Goal: Transaction & Acquisition: Download file/media

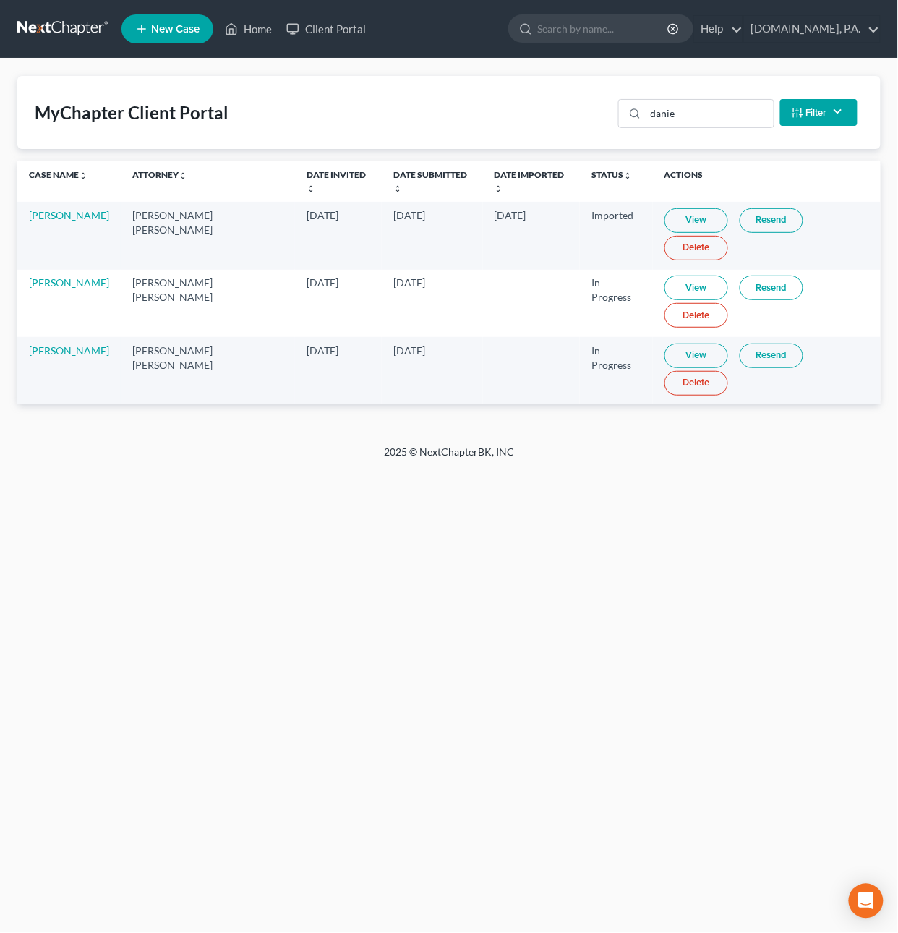
click at [83, 33] on link at bounding box center [63, 29] width 93 height 26
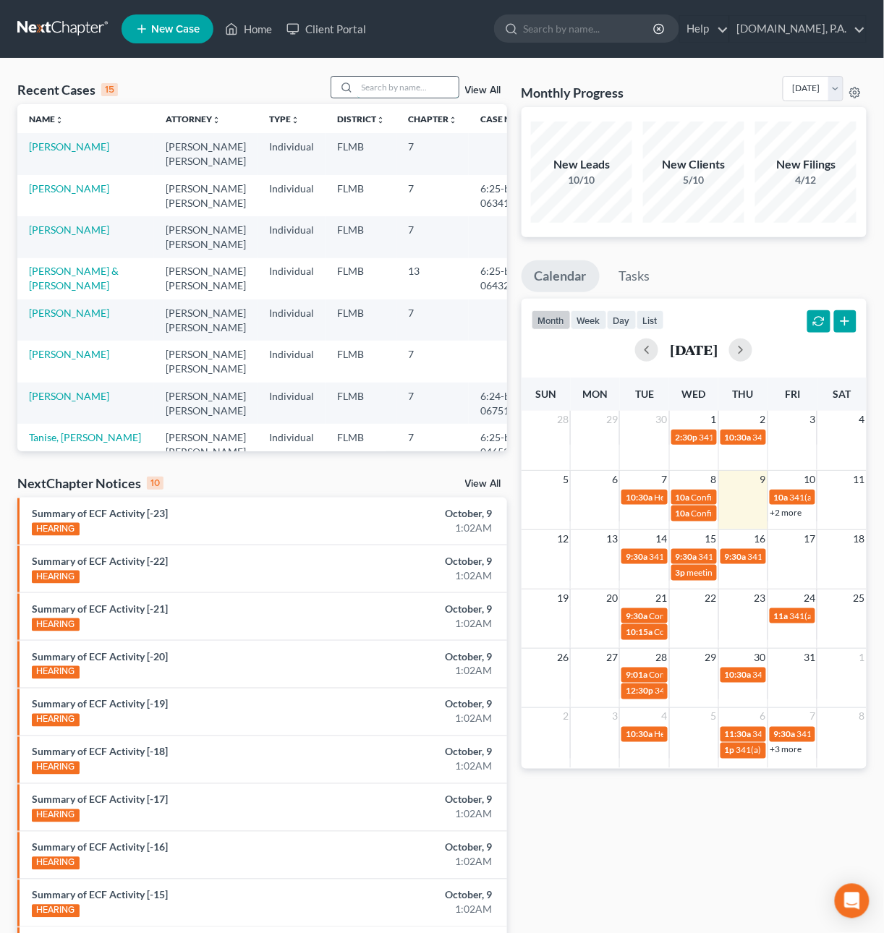
click at [370, 93] on input "search" at bounding box center [407, 87] width 101 height 21
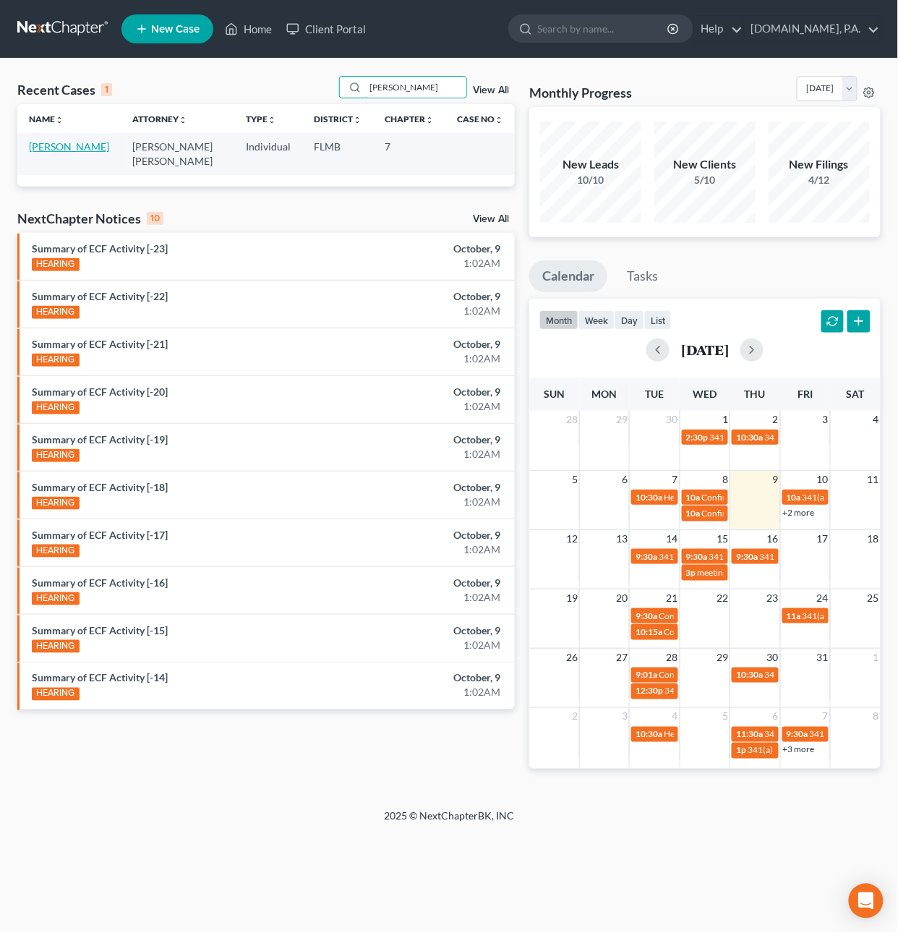
type input "coello"
click at [48, 148] on link "Coello, Jason" at bounding box center [69, 146] width 80 height 12
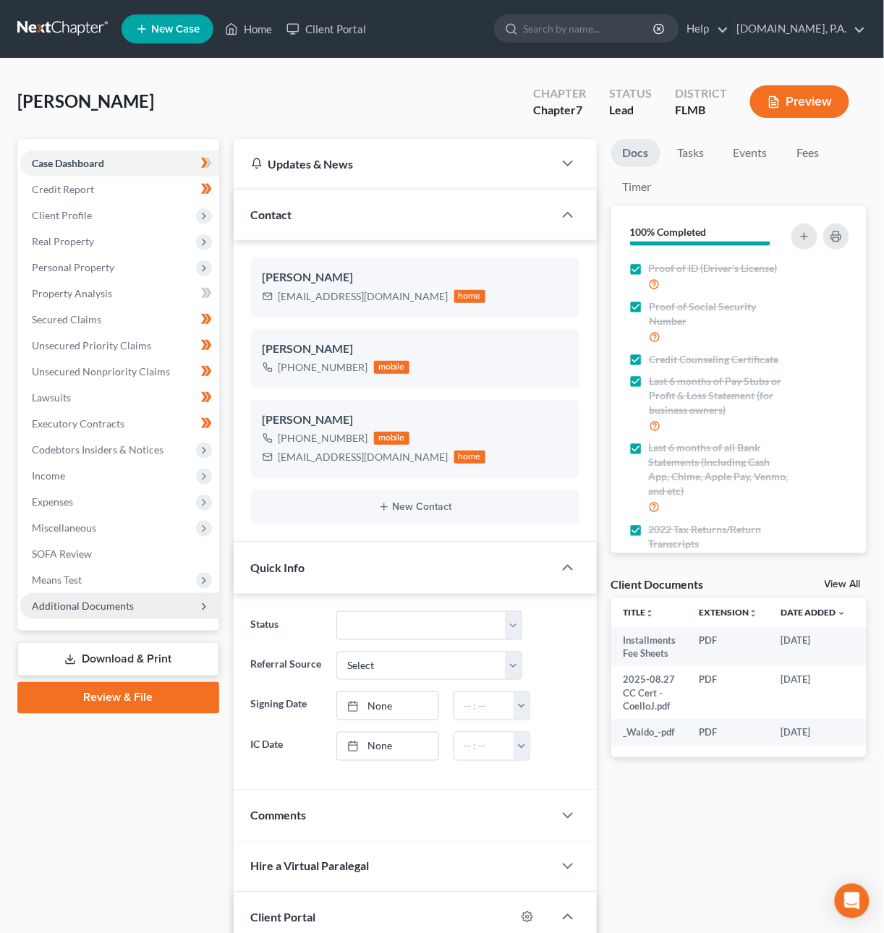
click at [95, 602] on span "Additional Documents" at bounding box center [83, 606] width 102 height 12
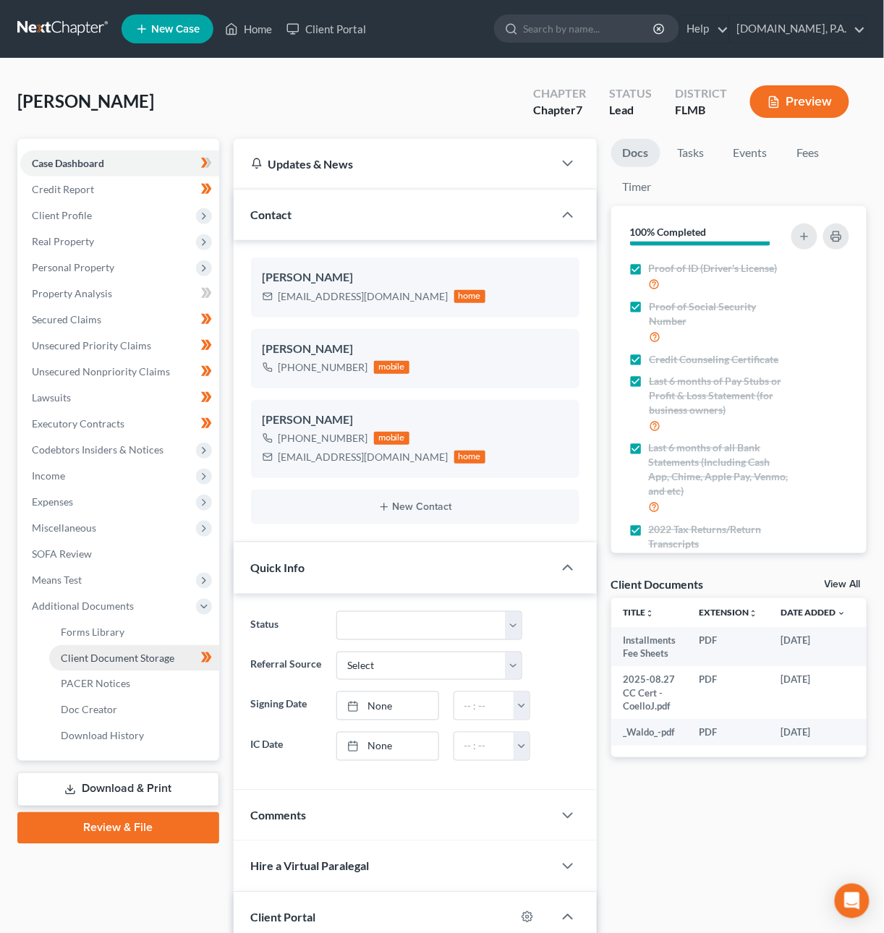
click at [104, 652] on span "Client Document Storage" at bounding box center [118, 658] width 114 height 12
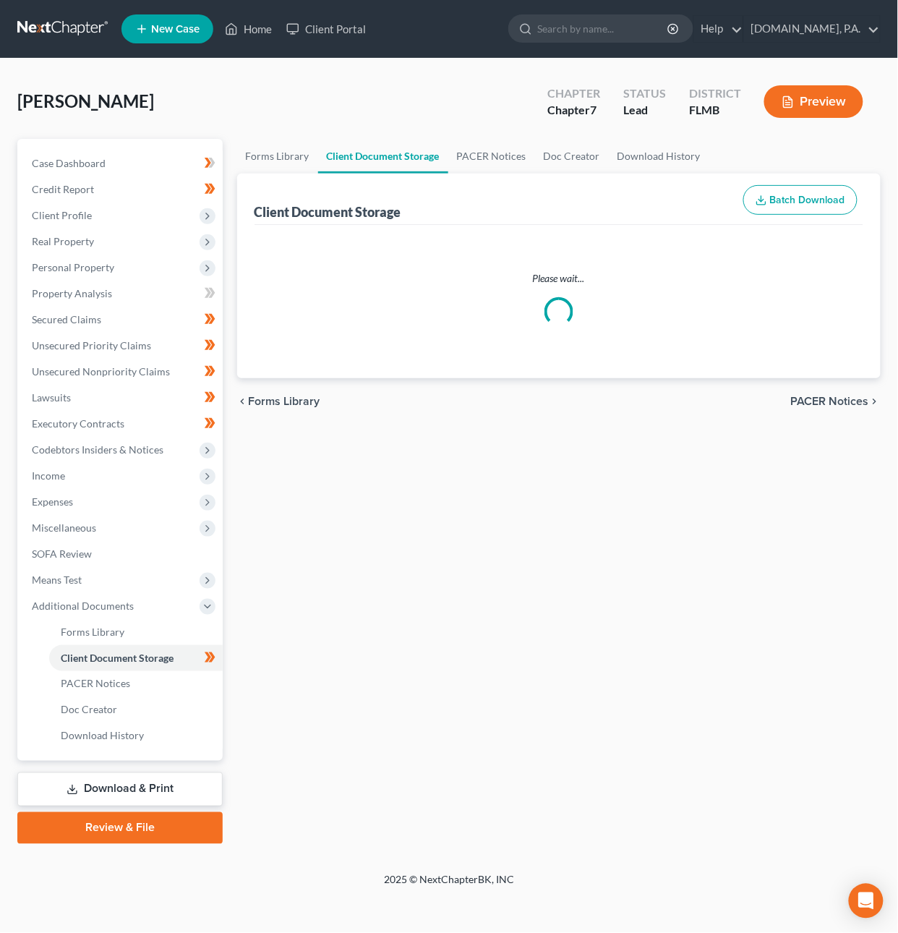
select select "9"
select select "4"
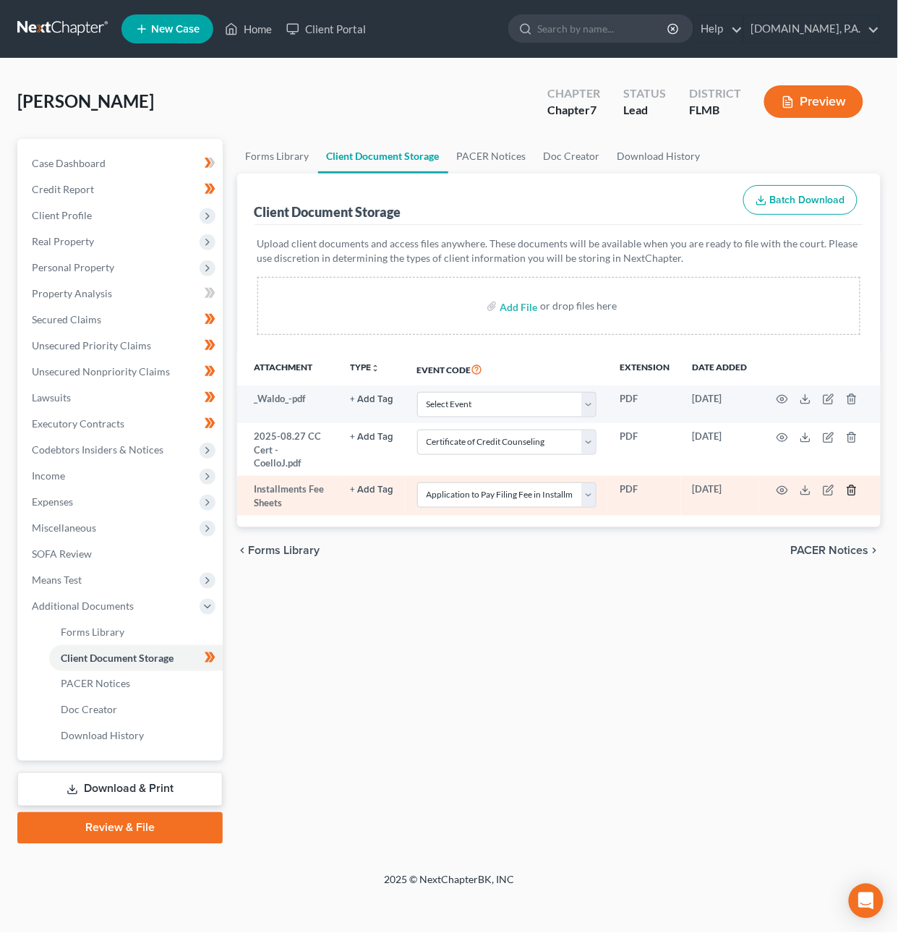
click at [854, 485] on icon "button" at bounding box center [852, 491] width 12 height 12
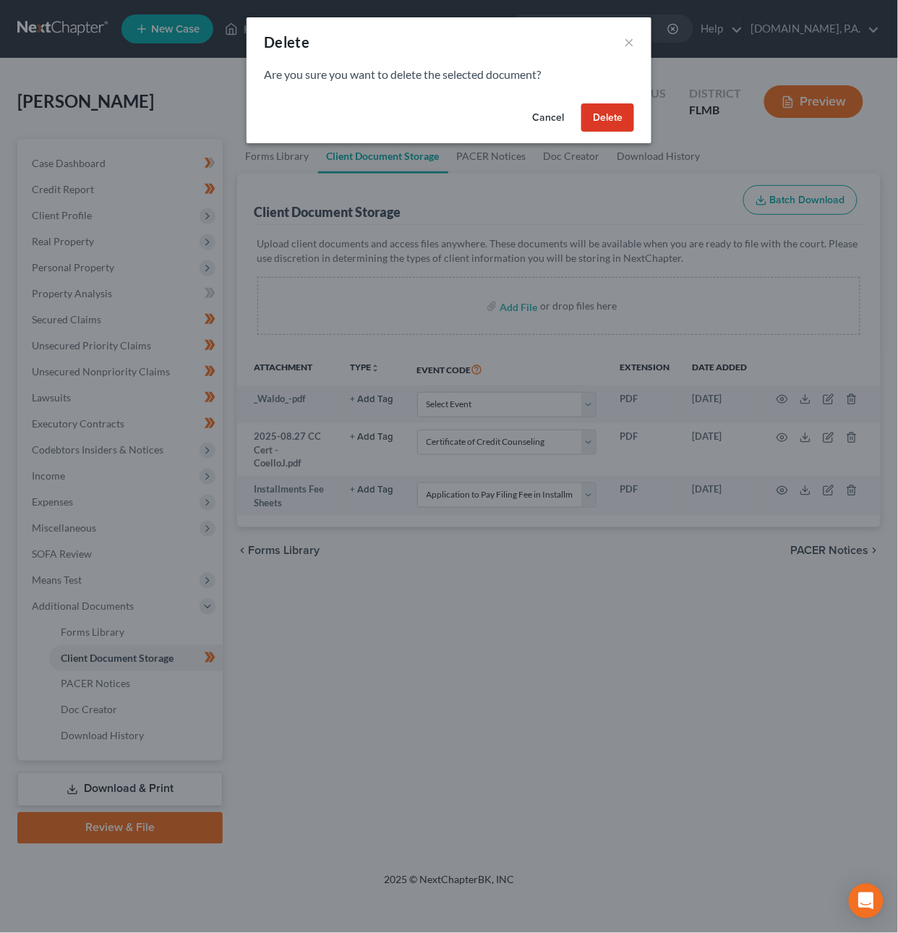
click at [613, 116] on button "Delete" at bounding box center [608, 117] width 53 height 29
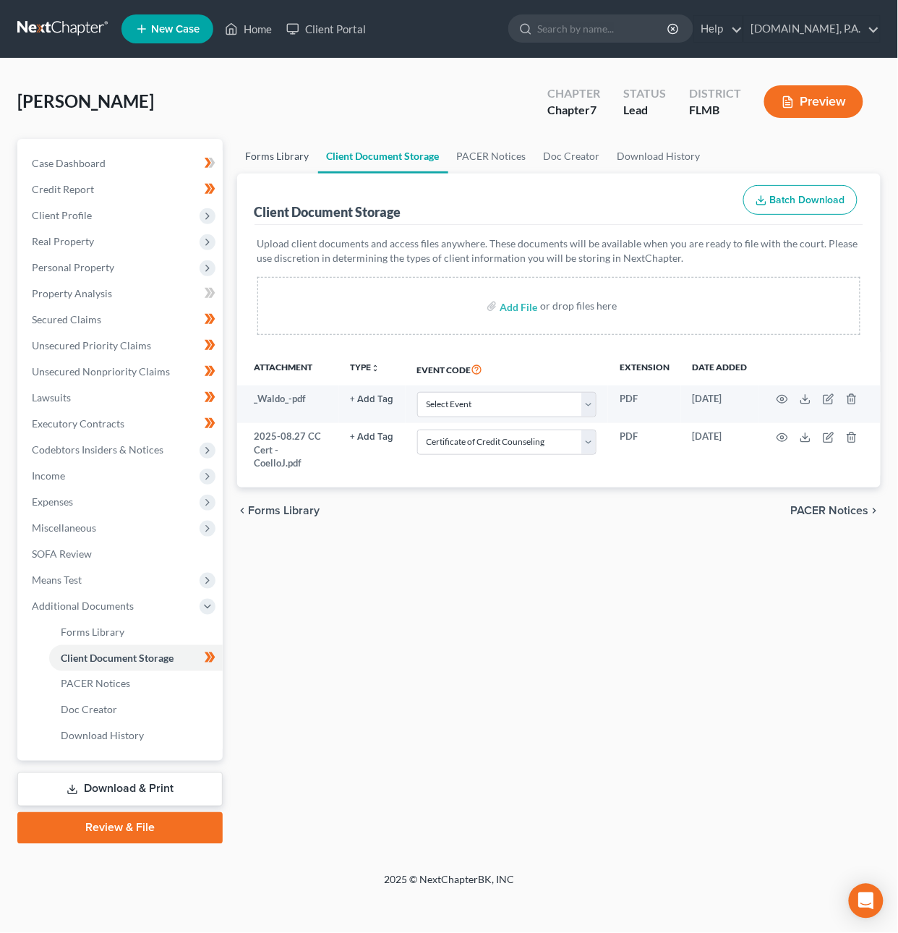
click at [292, 150] on link "Forms Library" at bounding box center [277, 156] width 81 height 35
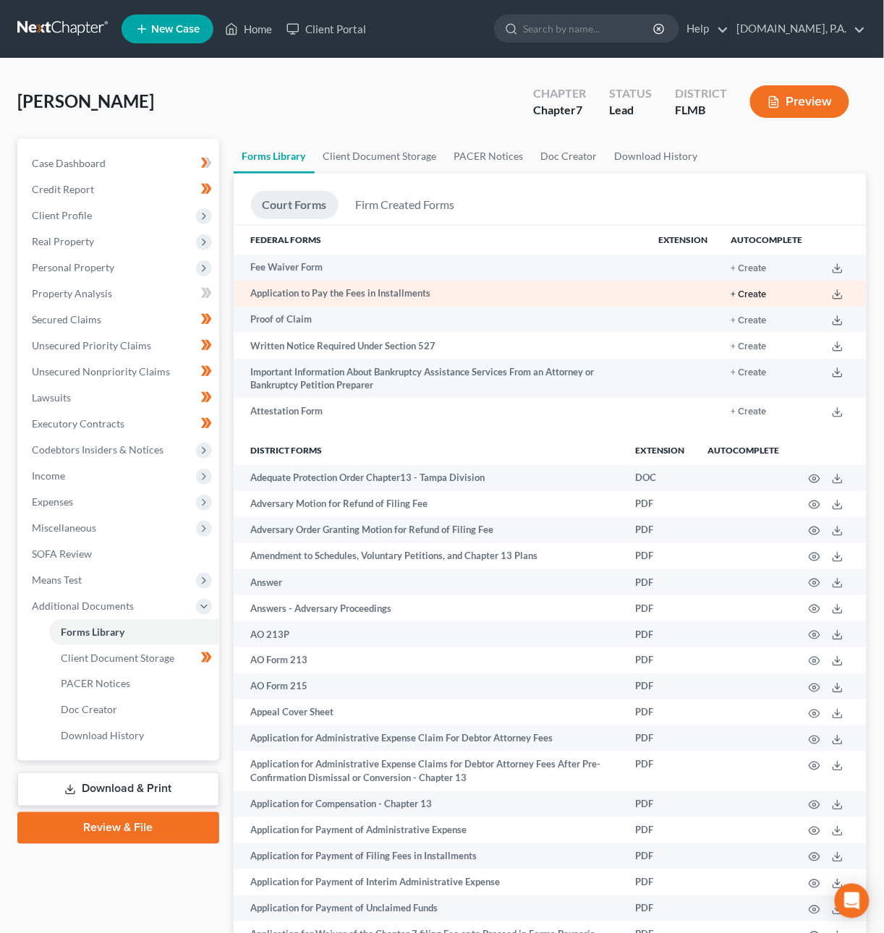
click at [763, 291] on button "+ Create" at bounding box center [748, 294] width 35 height 9
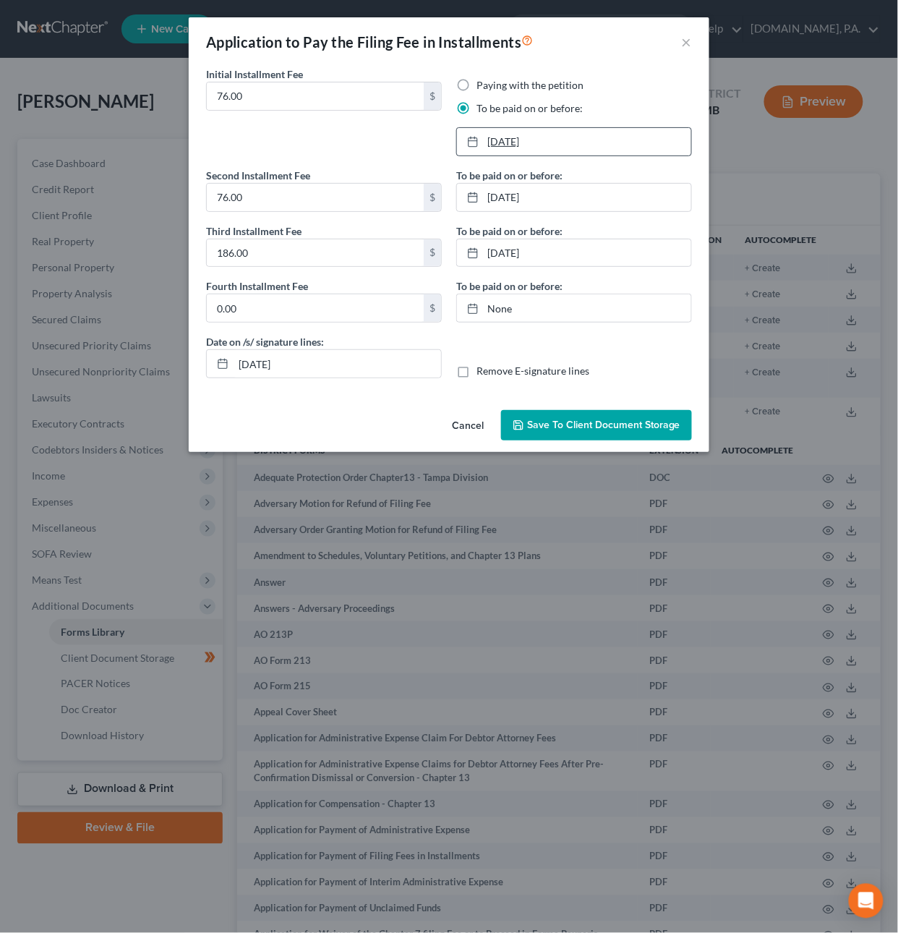
click at [516, 145] on link "11/7/2025" at bounding box center [574, 141] width 234 height 27
click at [542, 201] on link "12/7/2025" at bounding box center [574, 197] width 234 height 27
click at [506, 251] on link "1/6/2026" at bounding box center [574, 252] width 234 height 27
click at [562, 425] on span "Save to Client Document Storage" at bounding box center [603, 425] width 153 height 12
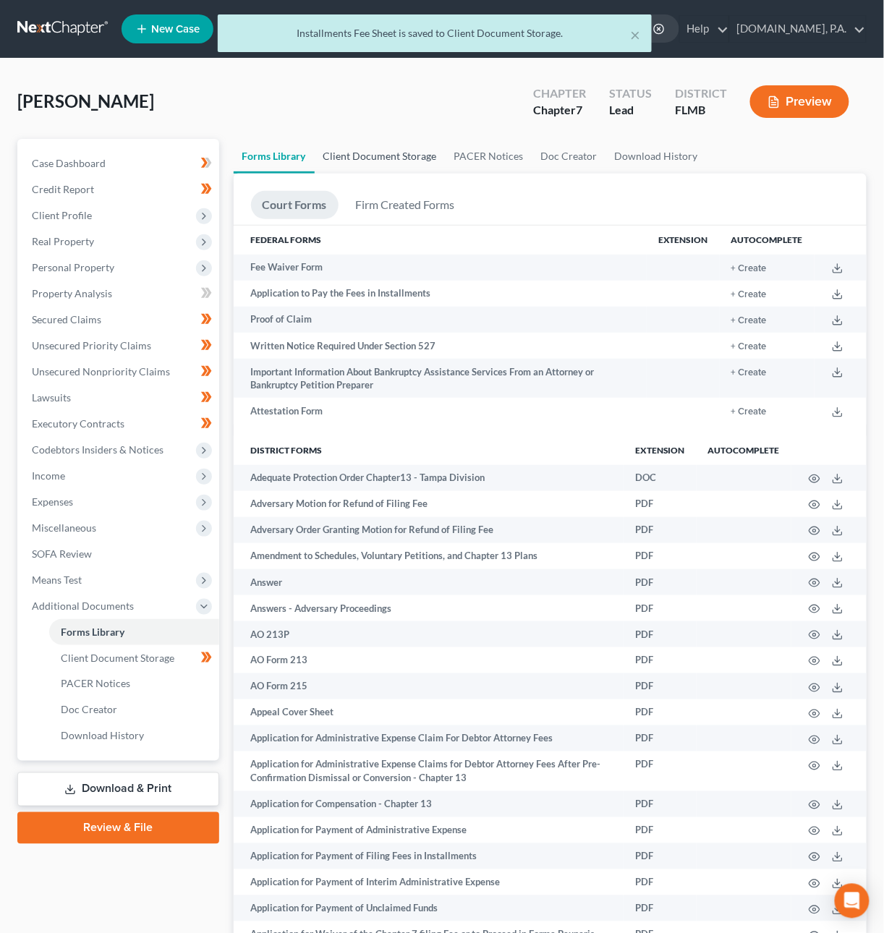
click at [362, 158] on link "Client Document Storage" at bounding box center [380, 156] width 131 height 35
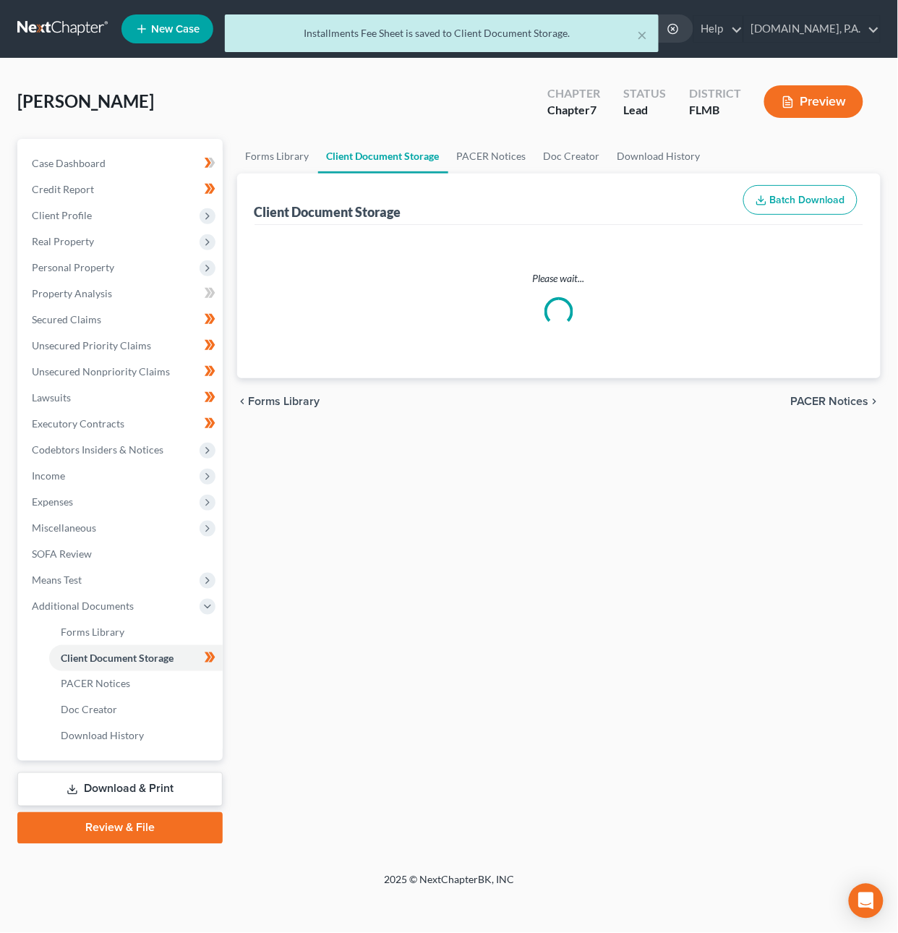
select select "9"
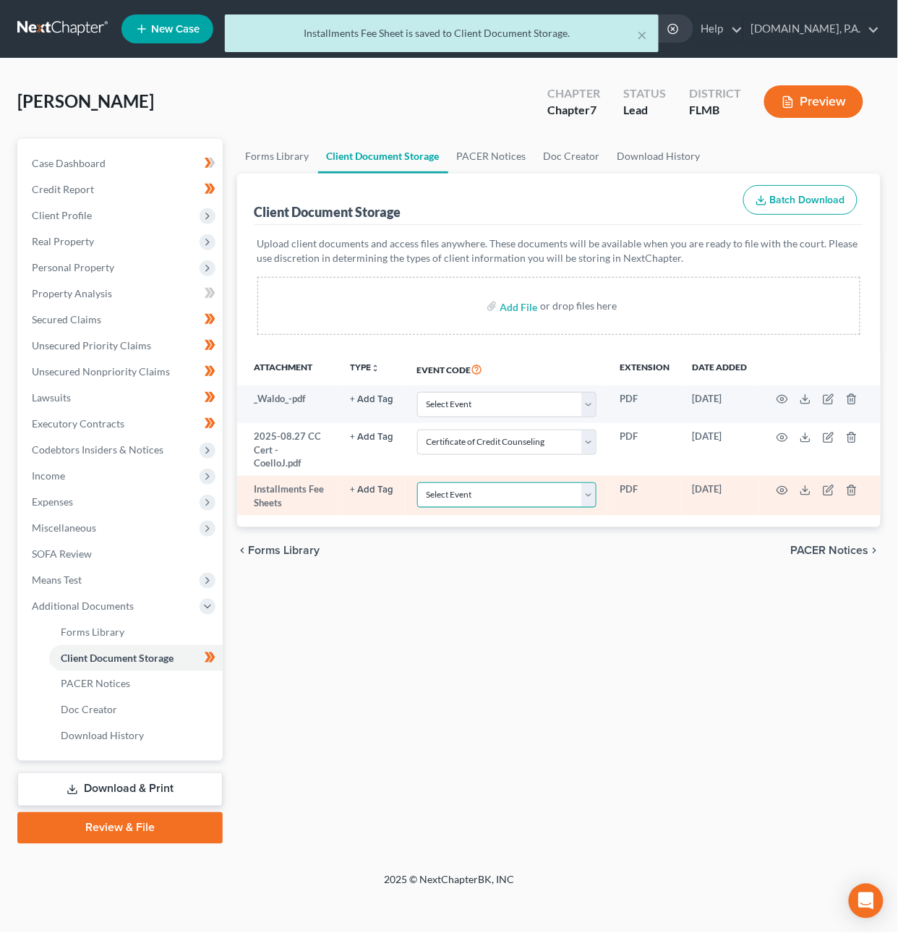
click at [589, 488] on select "Select Event 20 Largest Unsecured Creditors Amended Chapter 13 Plan Amended Cre…" at bounding box center [506, 494] width 179 height 25
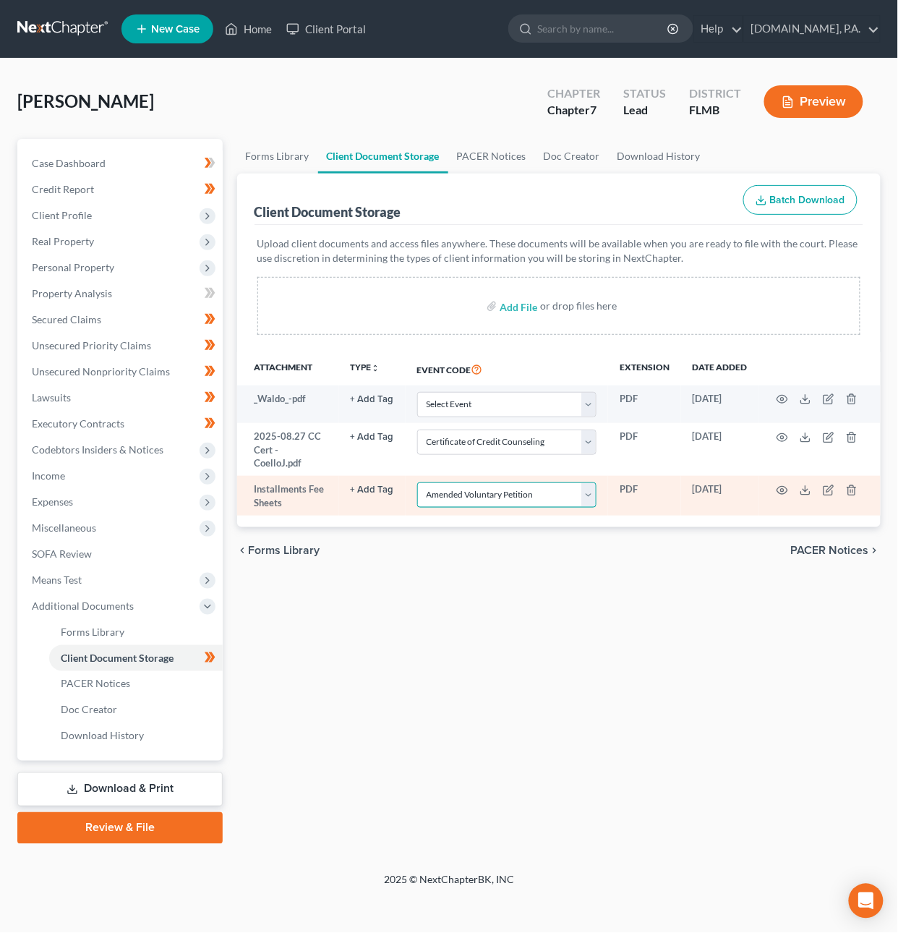
click at [418, 482] on select "Select Event 20 Largest Unsecured Creditors Amended Chapter 13 Plan Amended Cre…" at bounding box center [506, 494] width 179 height 25
click at [523, 482] on select "Select Event 20 Largest Unsecured Creditors Amended Chapter 13 Plan Amended Cre…" at bounding box center [506, 494] width 179 height 25
select select "4"
click at [418, 482] on select "Select Event 20 Largest Unsecured Creditors Amended Chapter 13 Plan Amended Cre…" at bounding box center [506, 494] width 179 height 25
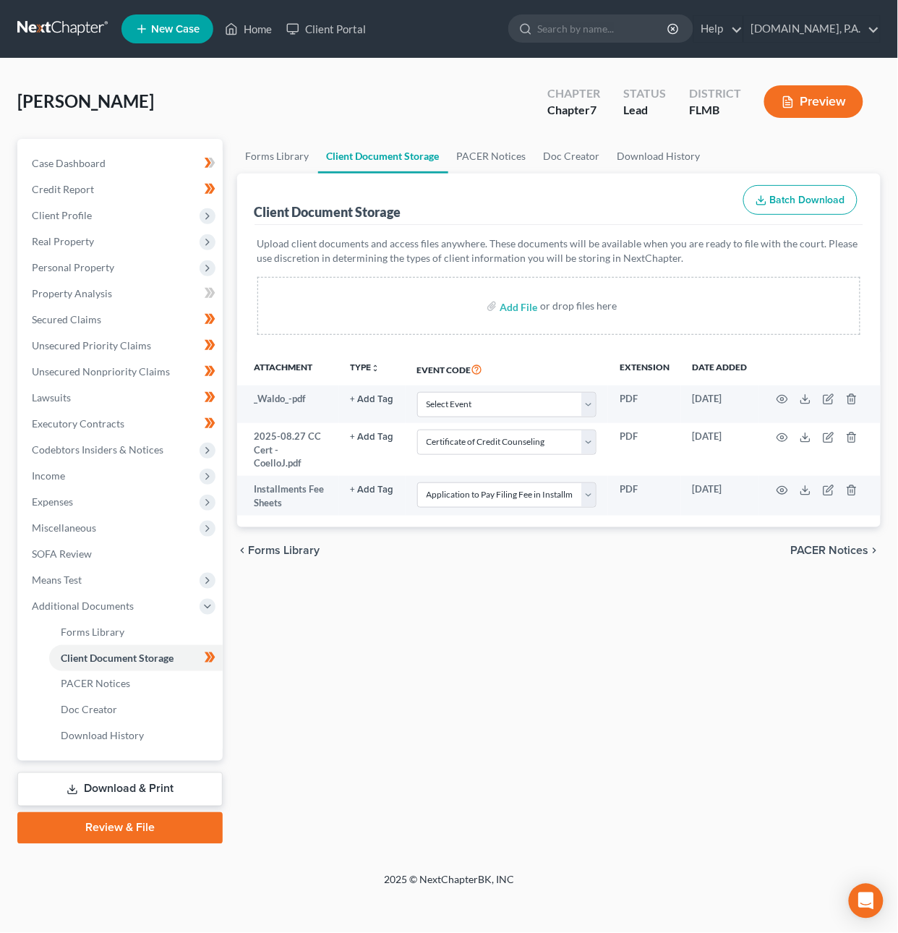
click at [832, 545] on span "PACER Notices" at bounding box center [830, 551] width 78 height 12
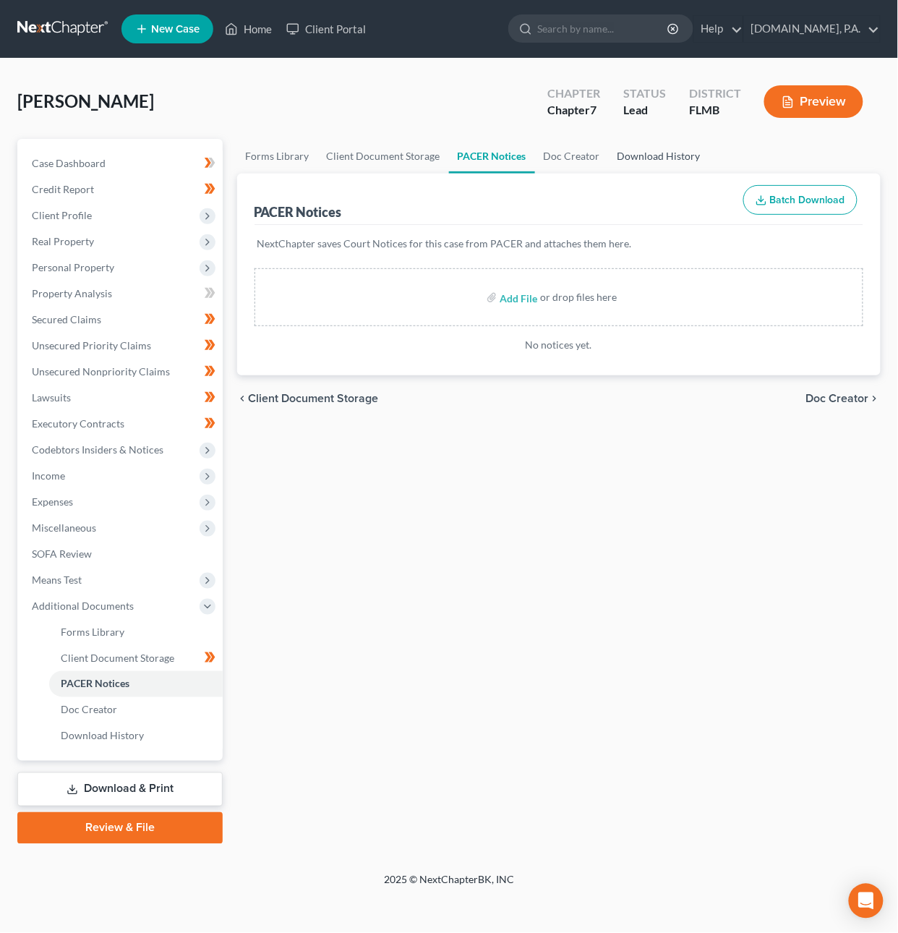
click at [661, 153] on link "Download History" at bounding box center [659, 156] width 101 height 35
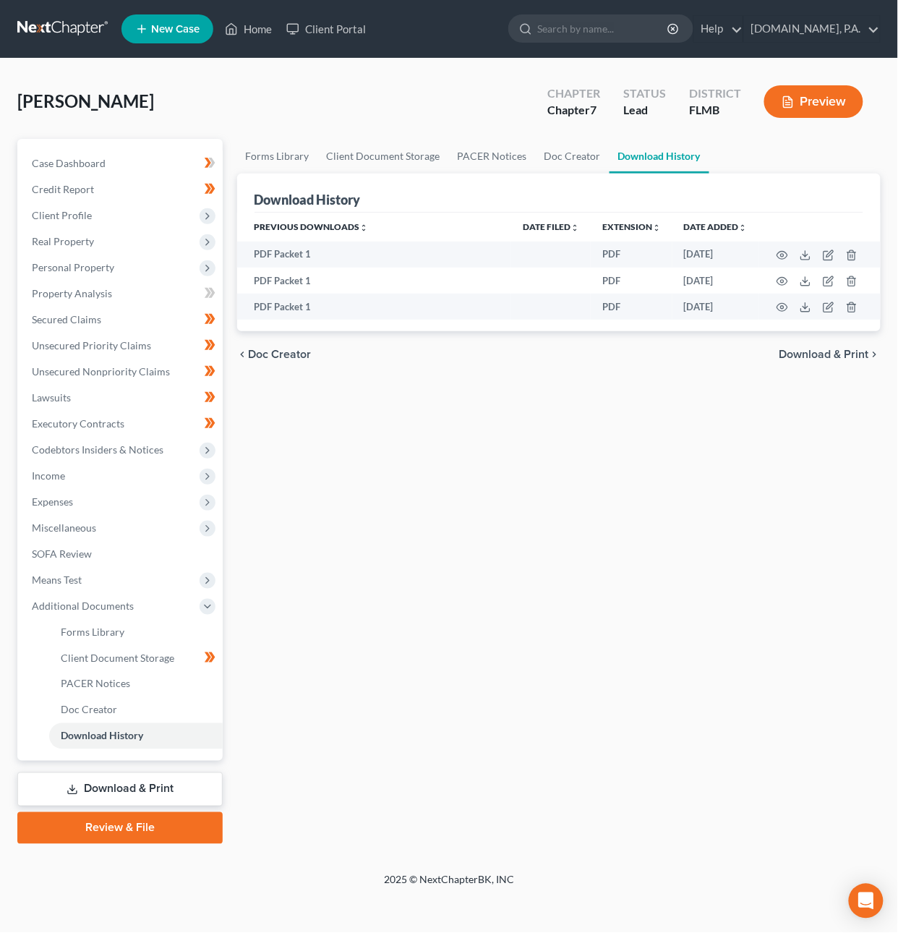
click at [828, 354] on span "Download & Print" at bounding box center [825, 355] width 90 height 12
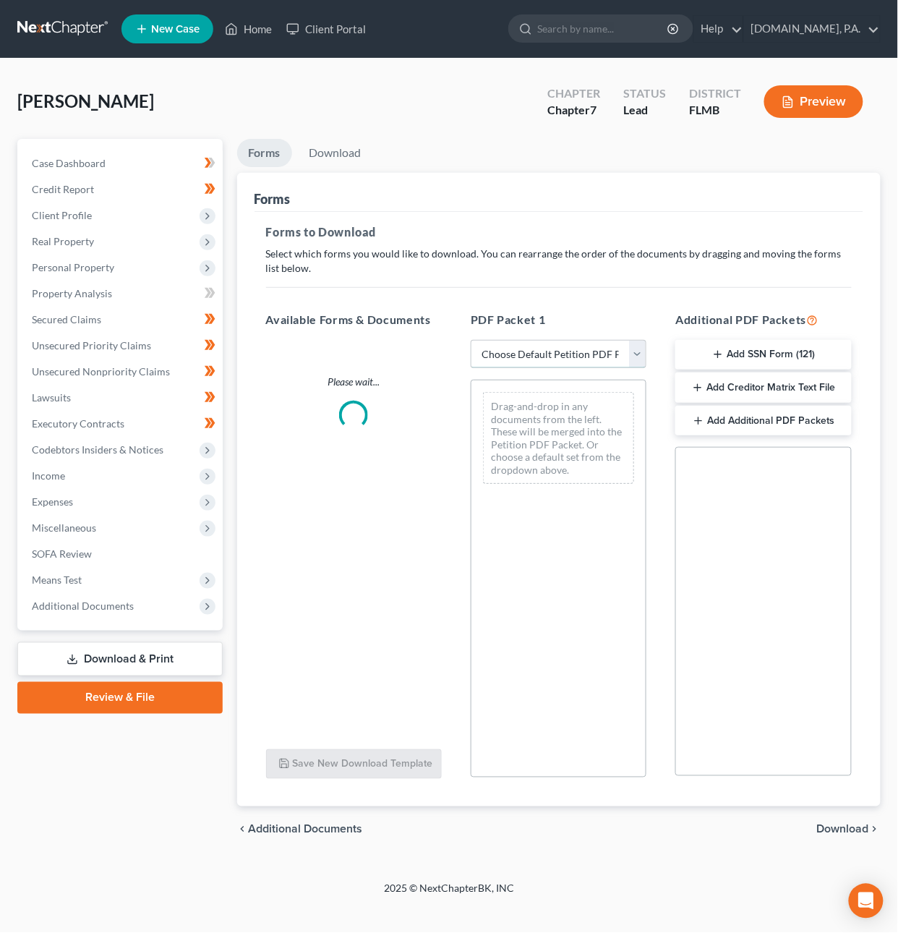
click at [608, 356] on select "Choose Default Petition PDF Packet Complete Bankruptcy Petition (all forms and …" at bounding box center [559, 354] width 176 height 29
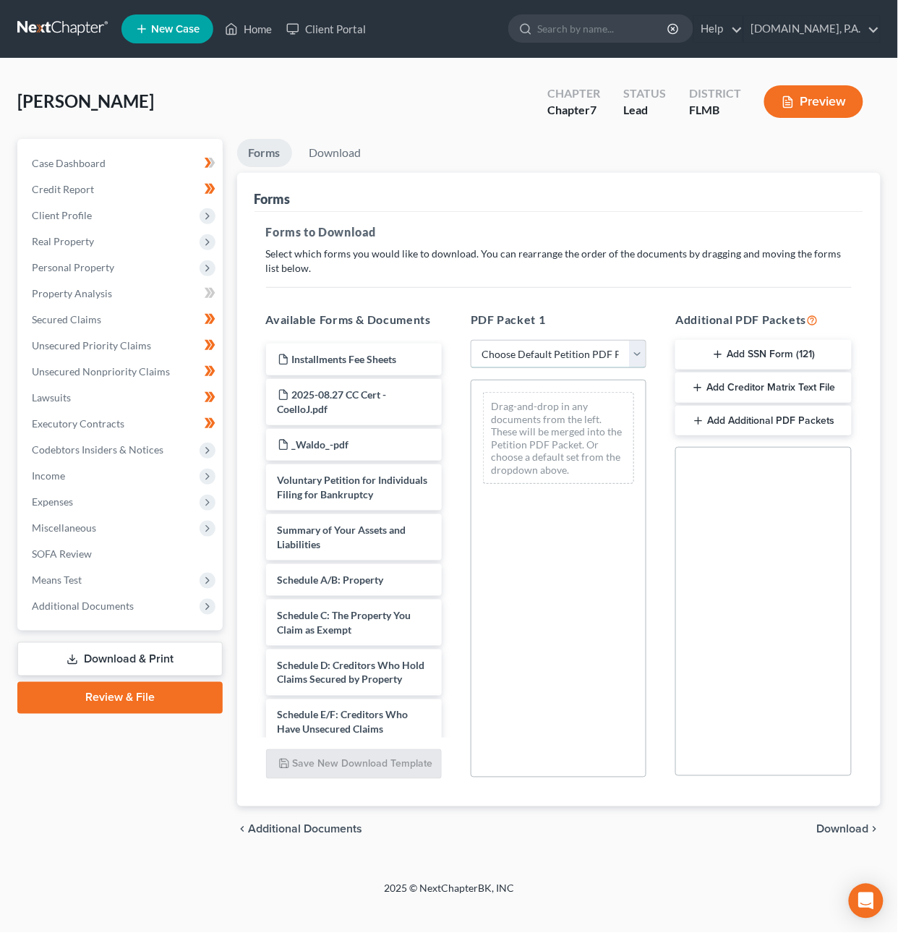
select select "5"
click at [471, 340] on select "Choose Default Petition PDF Packet Complete Bankruptcy Petition (all forms and …" at bounding box center [559, 354] width 176 height 29
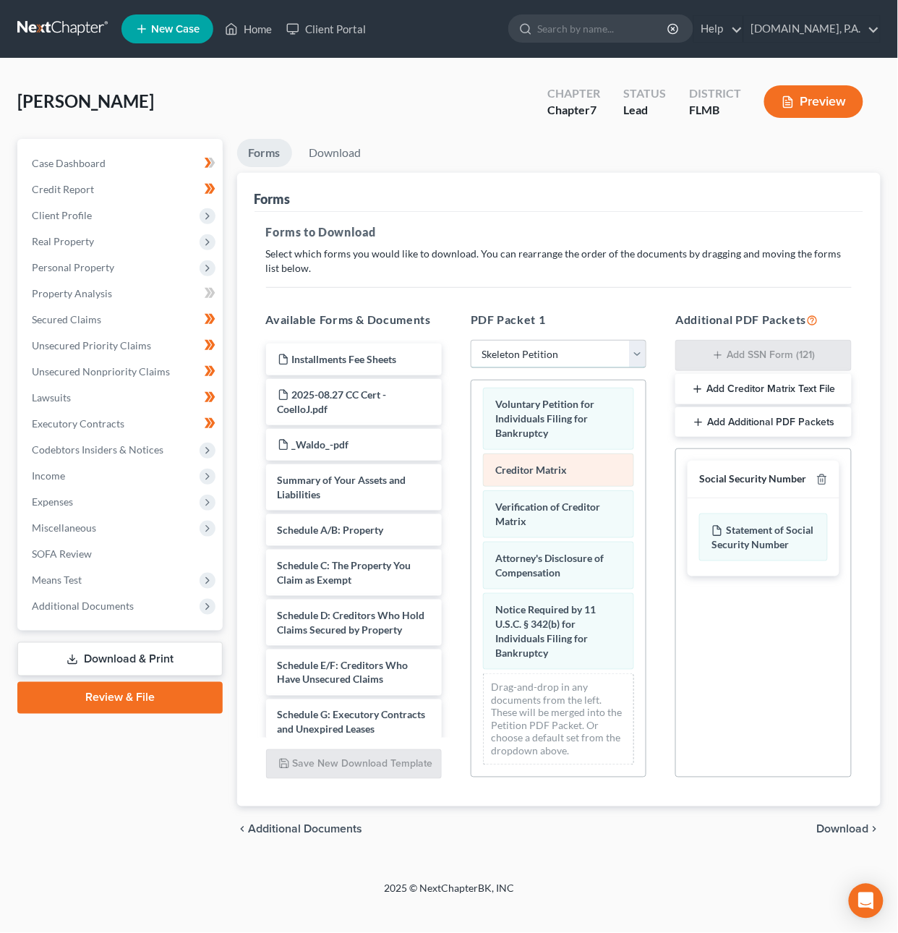
scroll to position [7, 0]
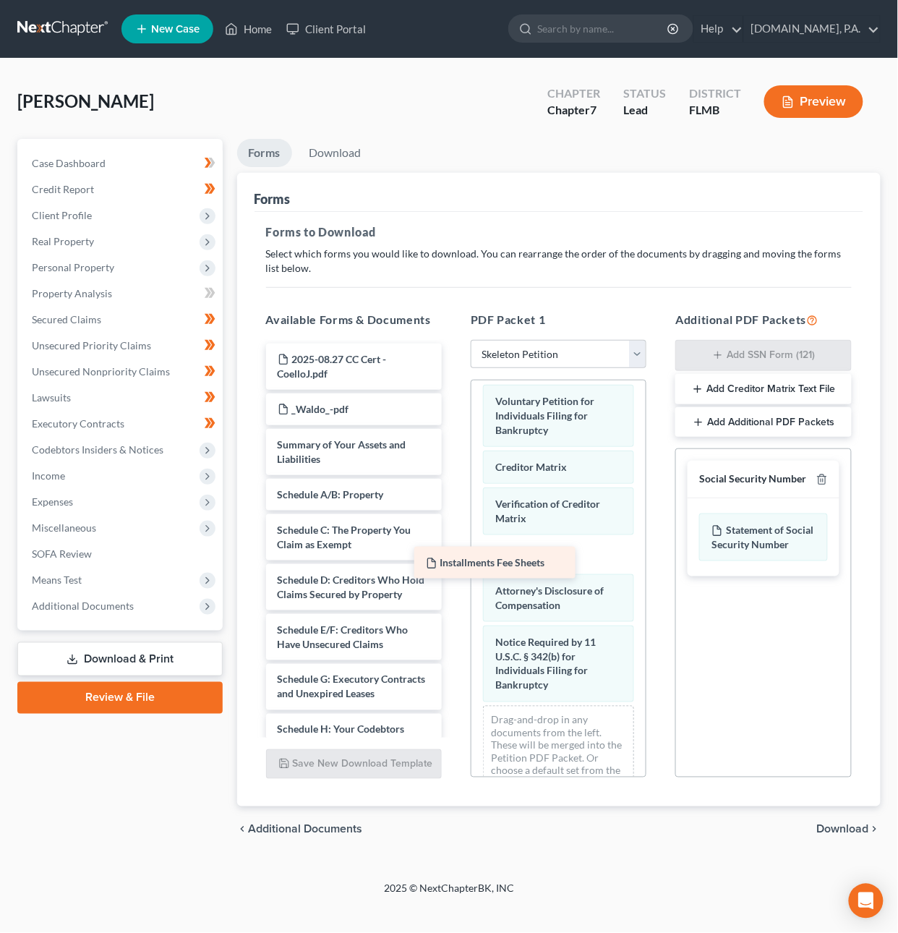
drag, startPoint x: 349, startPoint y: 357, endPoint x: 498, endPoint y: 561, distance: 252.2
click at [454, 561] on div "Installments Fee Sheets Installments Fee Sheets 2025-08.27 CC Cert - CoelloJ.pd…" at bounding box center [354, 702] width 199 height 716
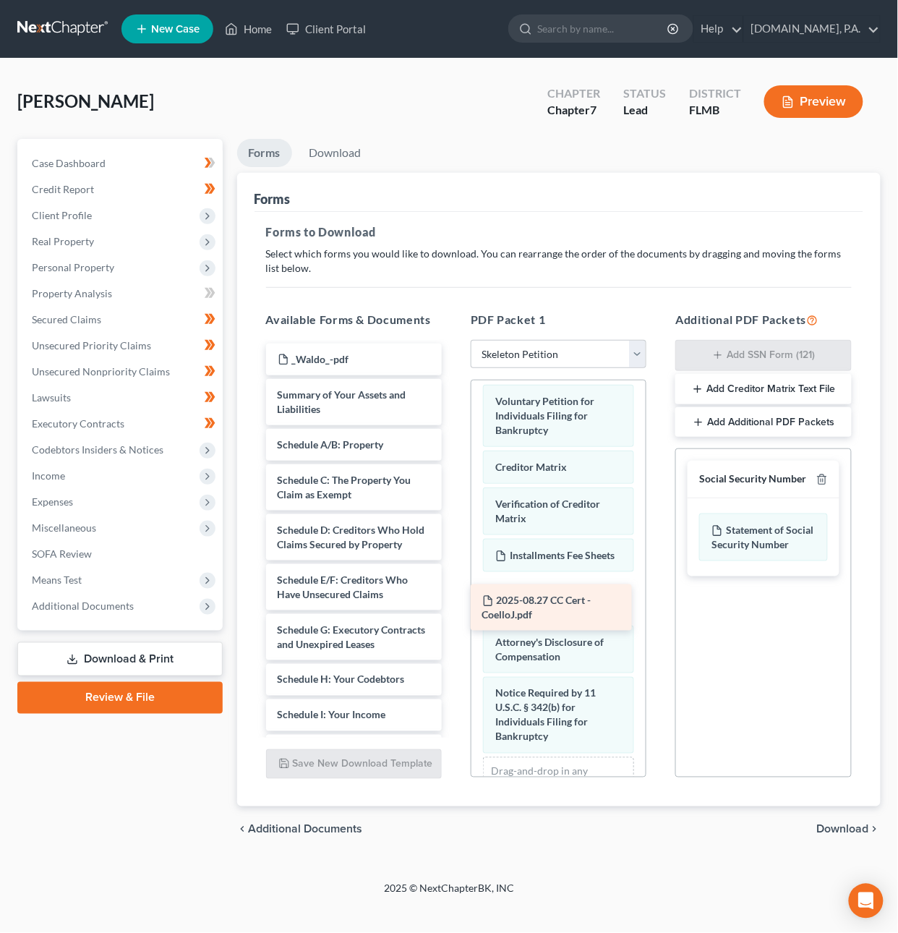
drag, startPoint x: 327, startPoint y: 358, endPoint x: 531, endPoint y: 600, distance: 316.2
click at [454, 600] on div "2025-08.27 CC Cert - CoelloJ.pdf 2025-08.27 CC Cert - CoelloJ.pdf _Waldo_-pdf S…" at bounding box center [354, 677] width 199 height 666
click at [846, 830] on span "Download" at bounding box center [843, 830] width 52 height 12
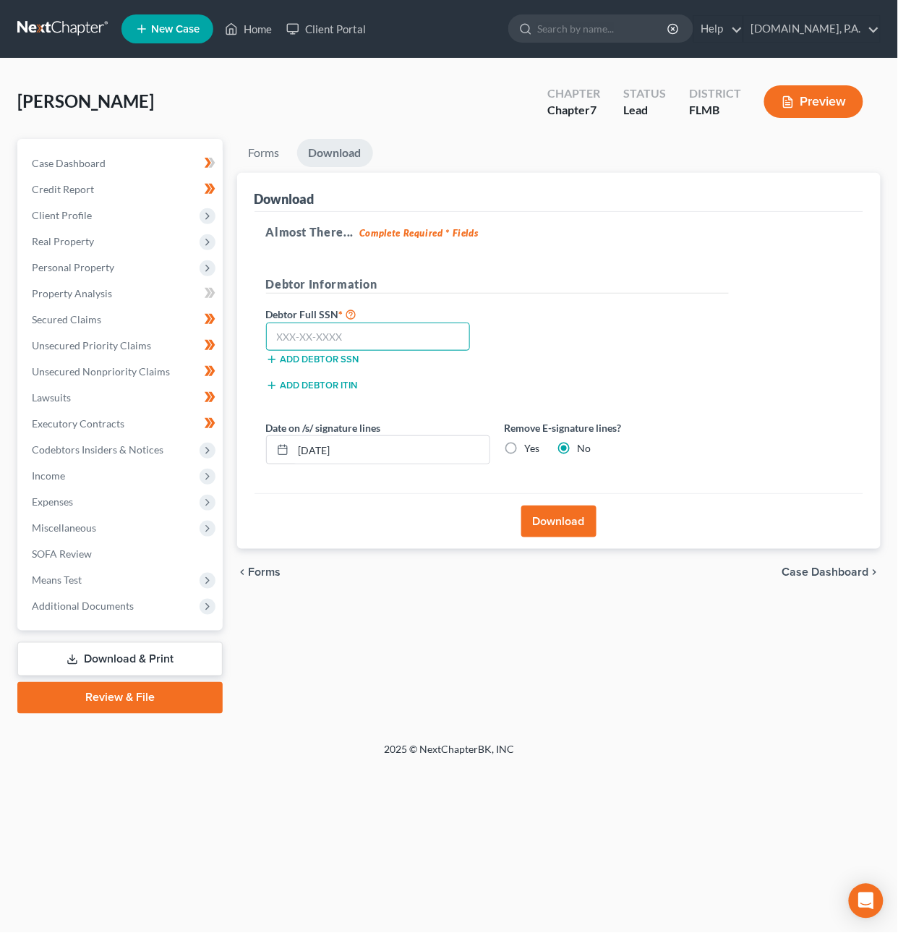
click at [399, 338] on input "text" at bounding box center [368, 337] width 205 height 29
type input "145-72-7265"
click at [559, 516] on button "Download" at bounding box center [559, 522] width 75 height 32
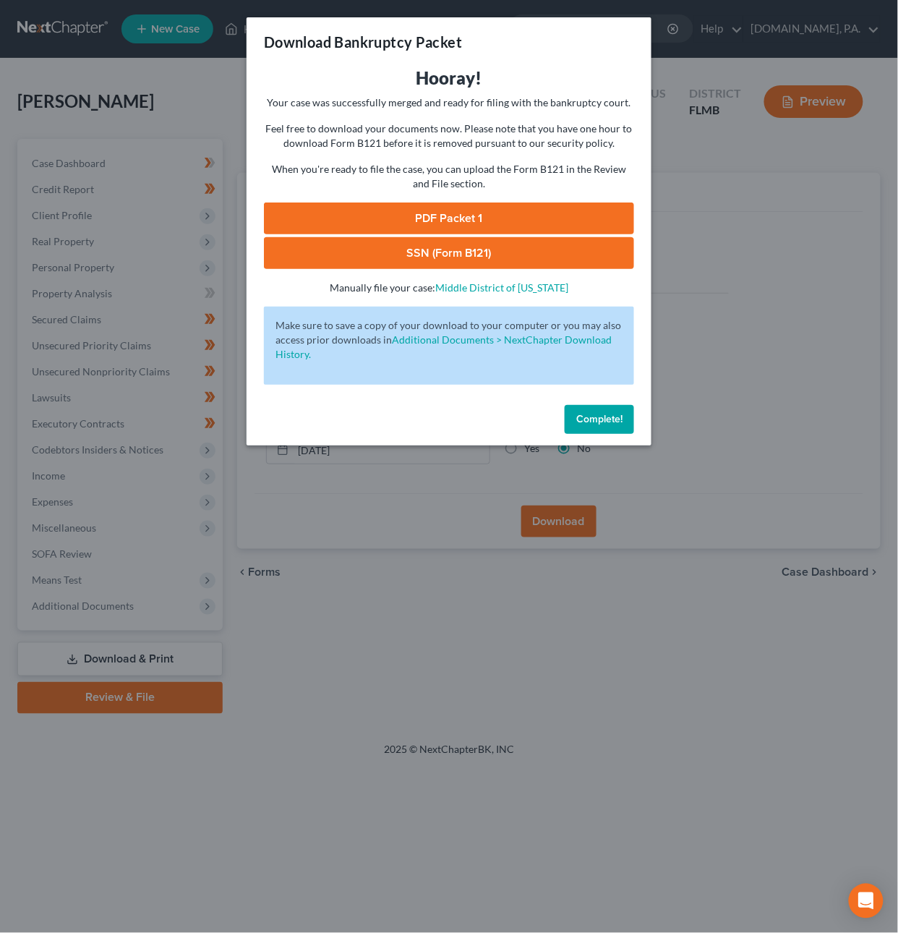
click at [516, 258] on link "SSN (Form B121)" at bounding box center [449, 253] width 370 height 32
click at [416, 218] on link "PDF Packet 1" at bounding box center [449, 219] width 370 height 32
click at [595, 420] on span "Complete!" at bounding box center [600, 419] width 46 height 12
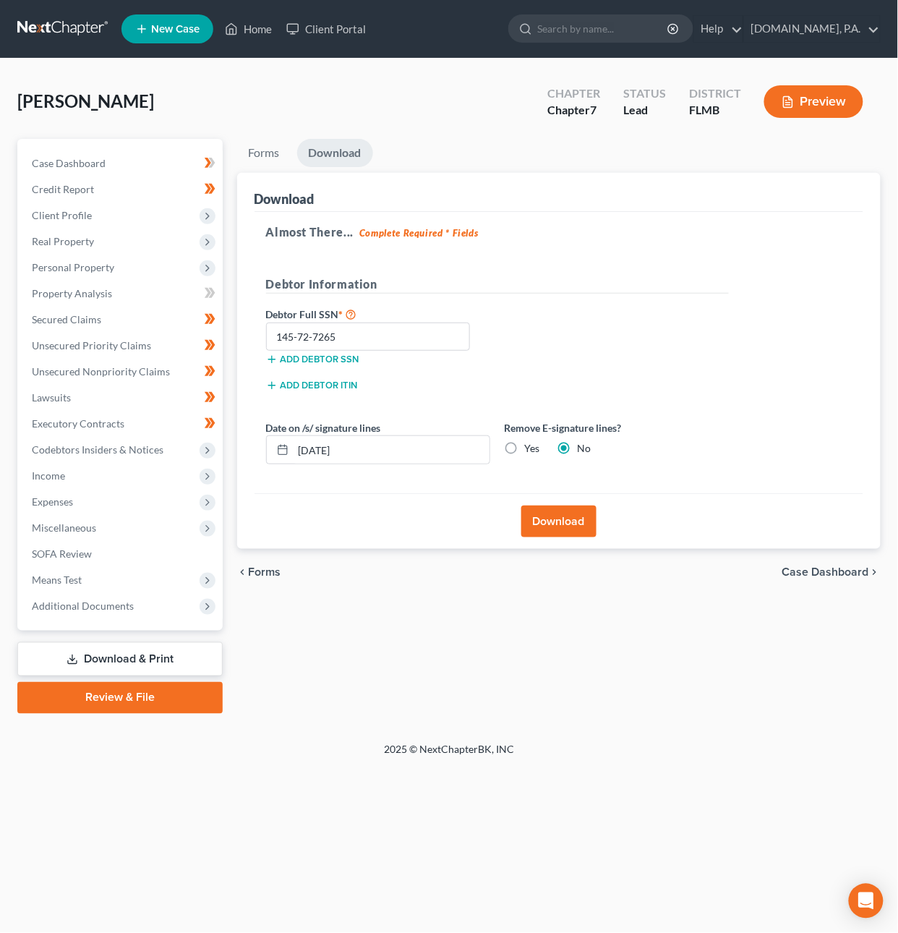
click at [61, 30] on link at bounding box center [63, 29] width 93 height 26
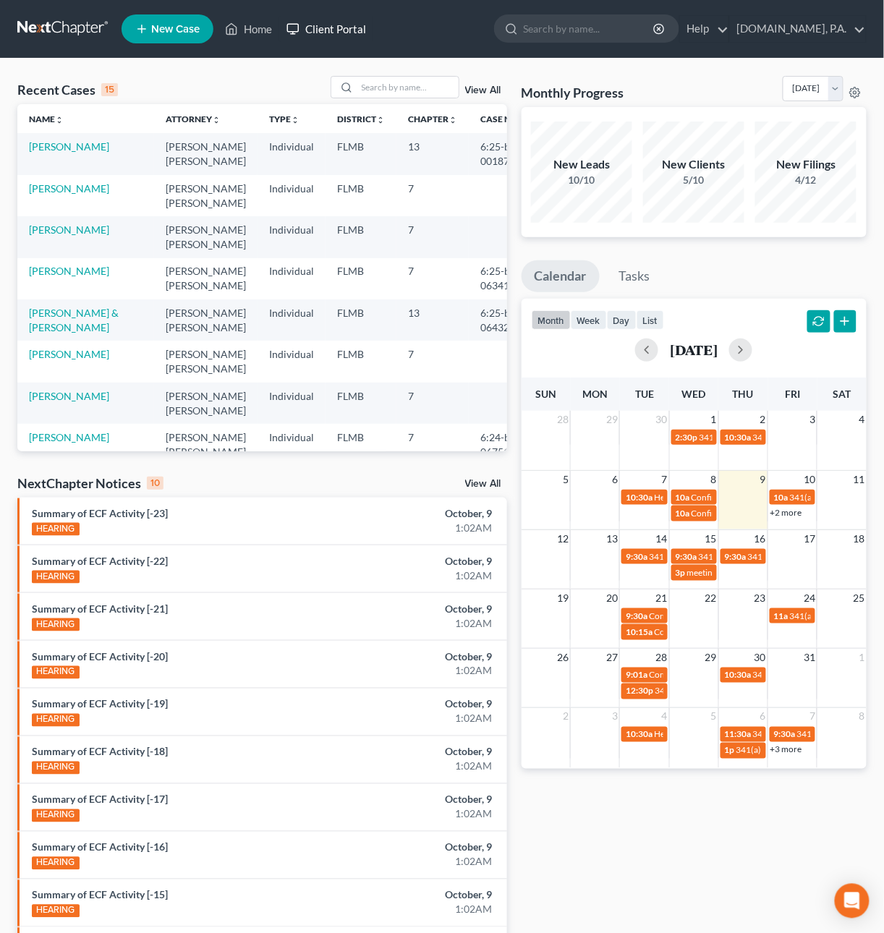
click at [329, 29] on link "Client Portal" at bounding box center [326, 29] width 94 height 26
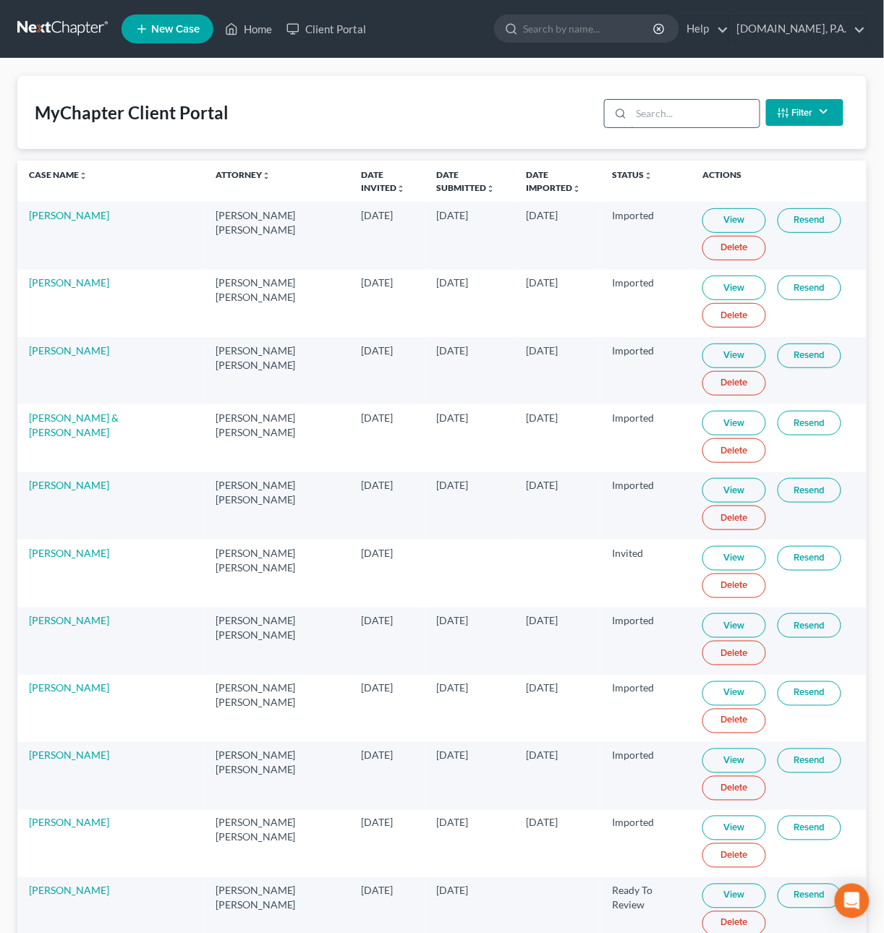
click at [653, 108] on input "search" at bounding box center [696, 113] width 128 height 27
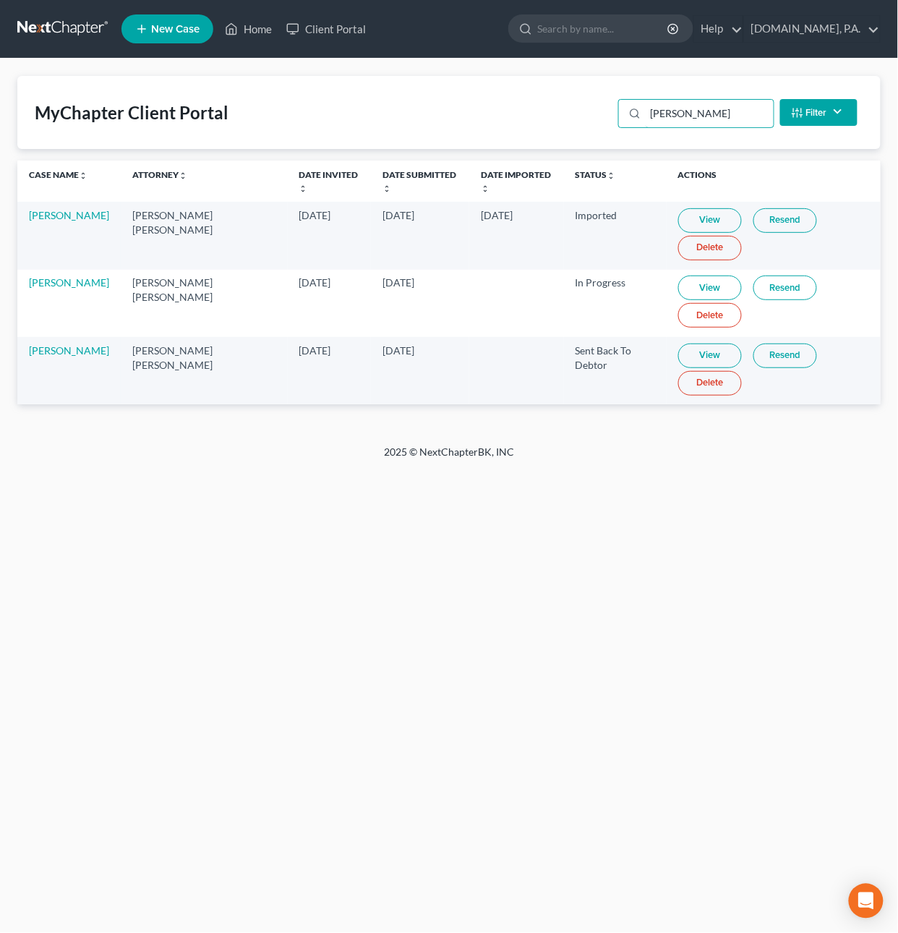
type input "dani"
click at [680, 353] on link "View" at bounding box center [711, 356] width 64 height 25
